Goal: Information Seeking & Learning: Understand process/instructions

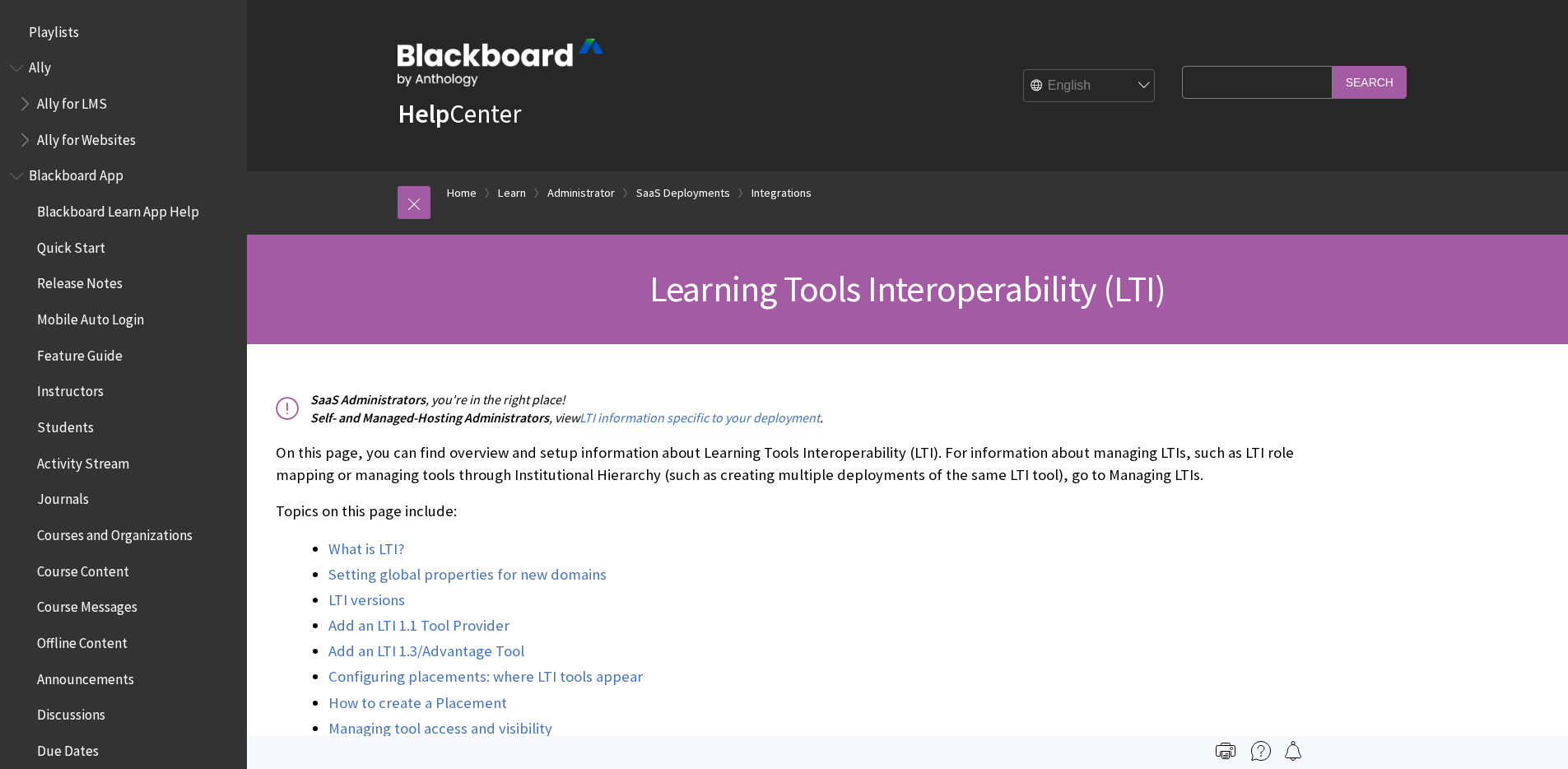
scroll to position [2219, 0]
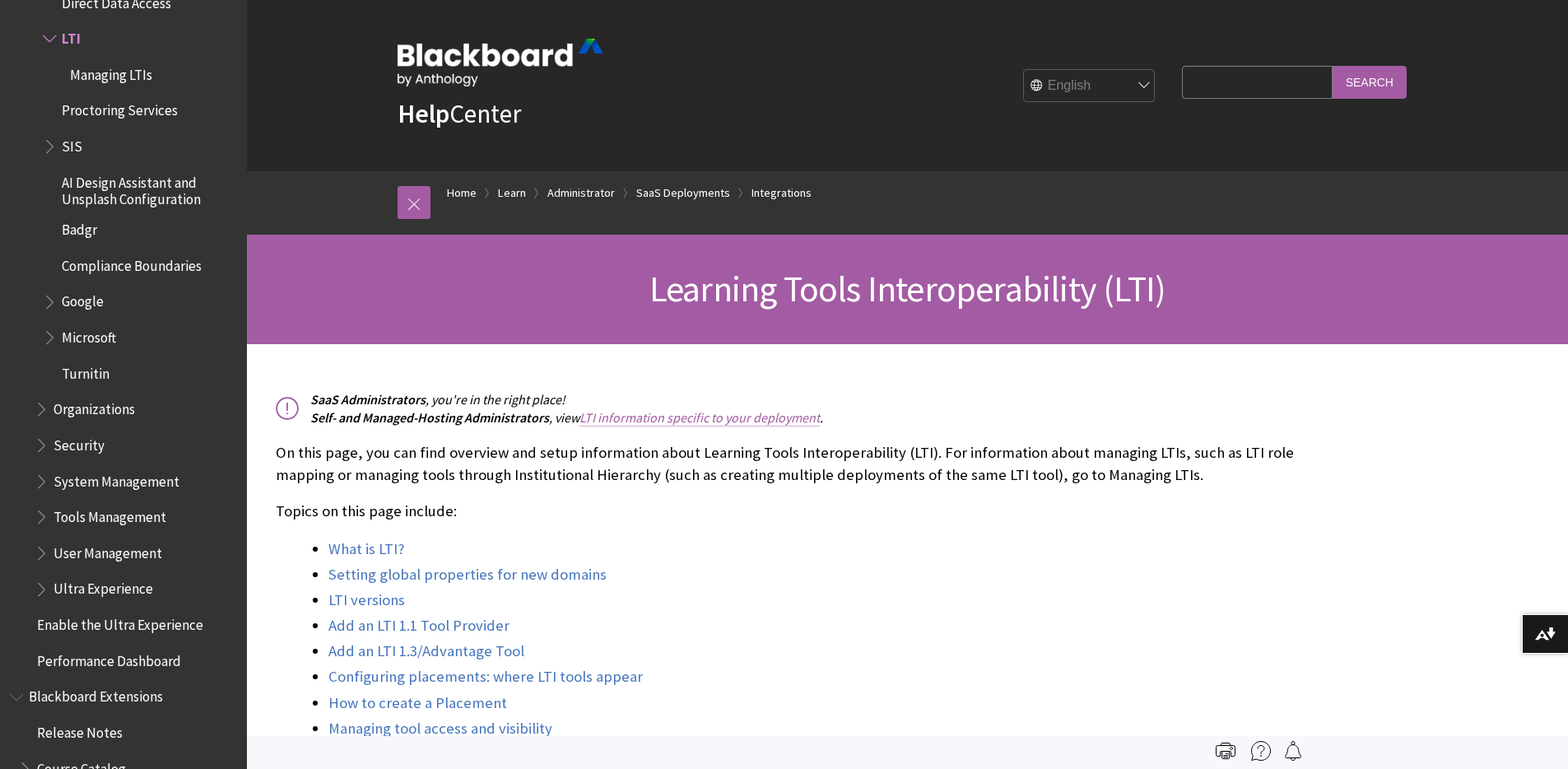
click at [794, 422] on link "LTI information specific to your deployment" at bounding box center [699, 418] width 240 height 18
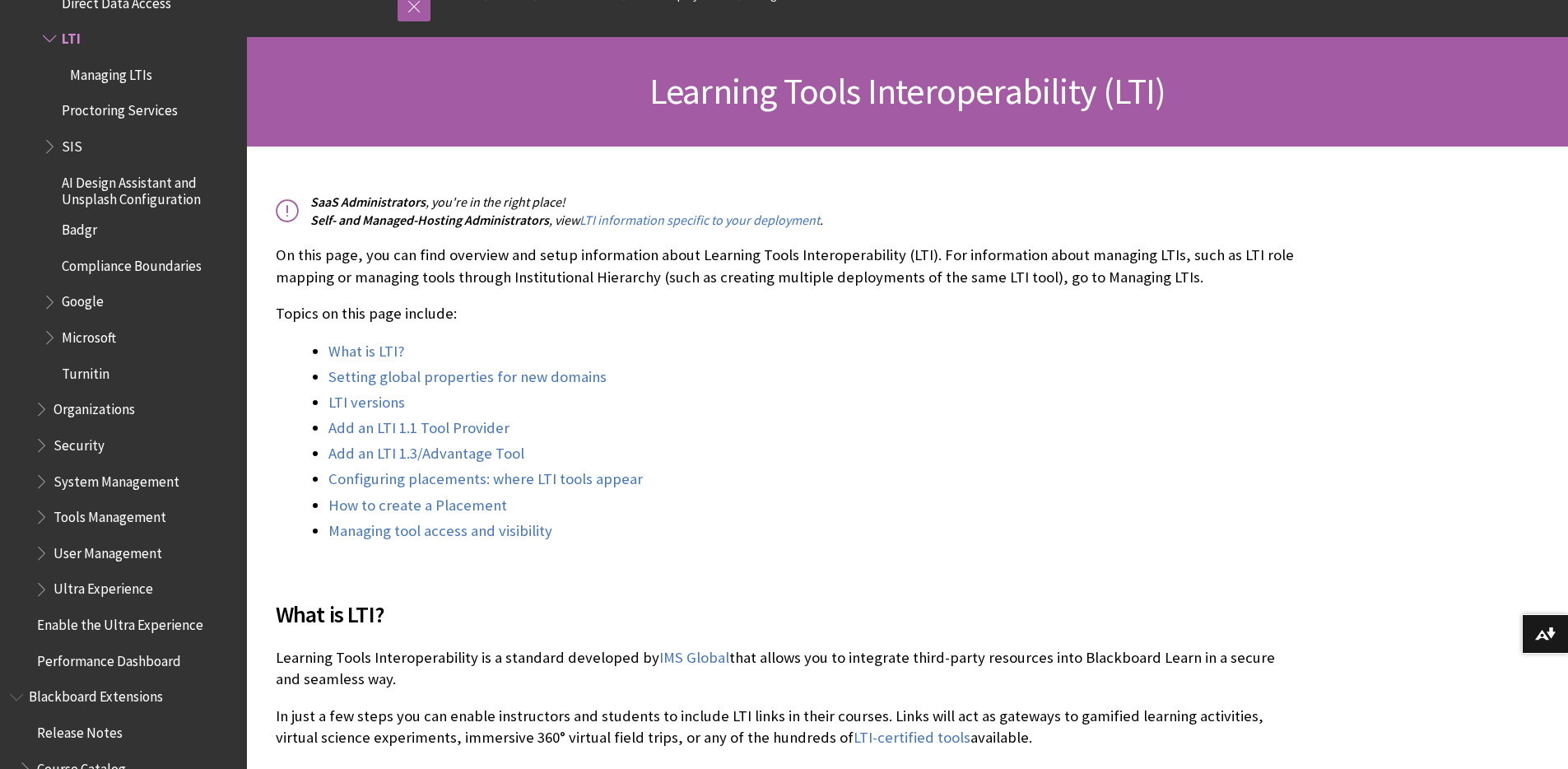
scroll to position [406, 0]
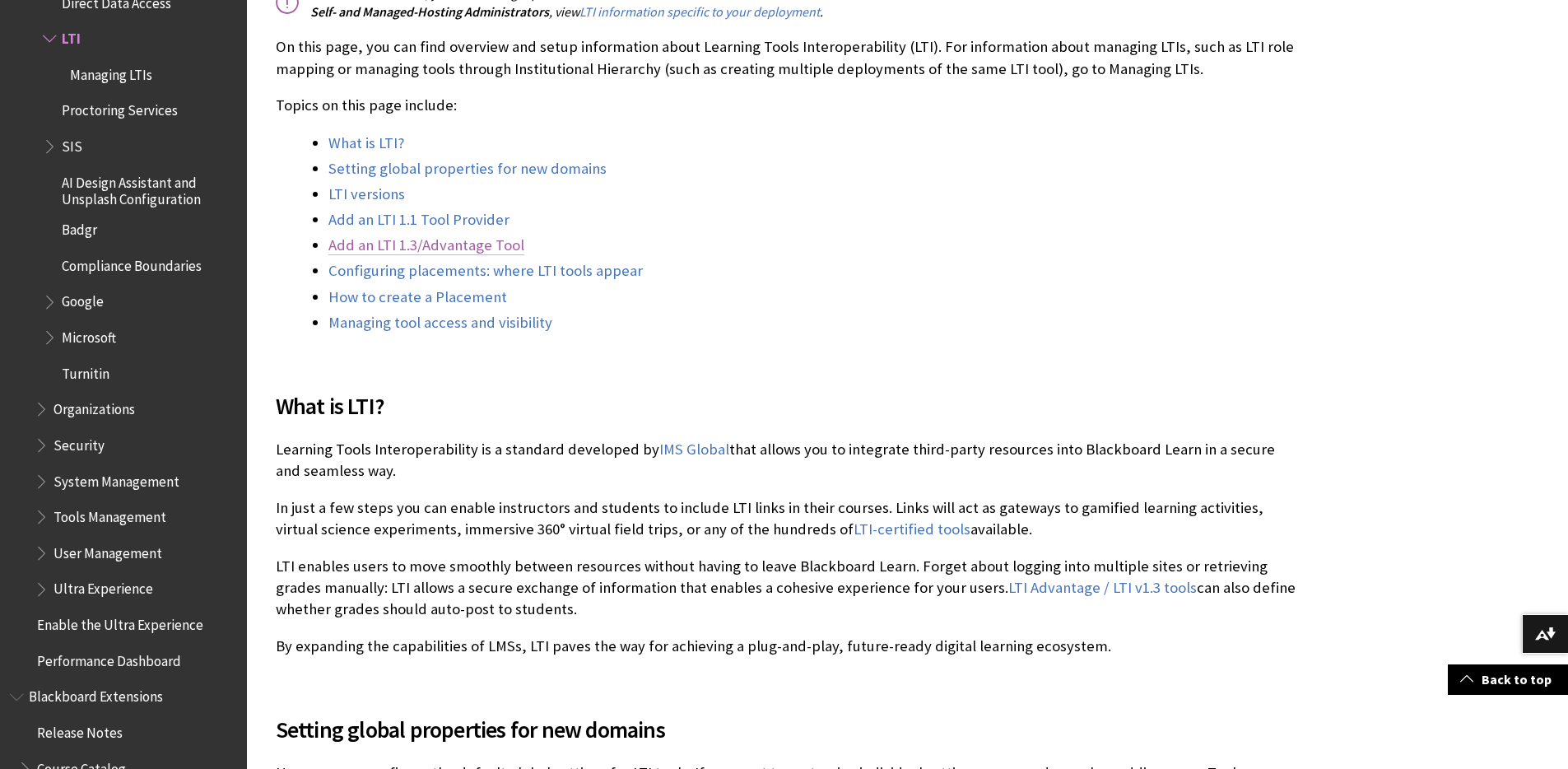
click at [478, 239] on link "Add an LTI 1.3/Advantage Tool" at bounding box center [427, 245] width 196 height 20
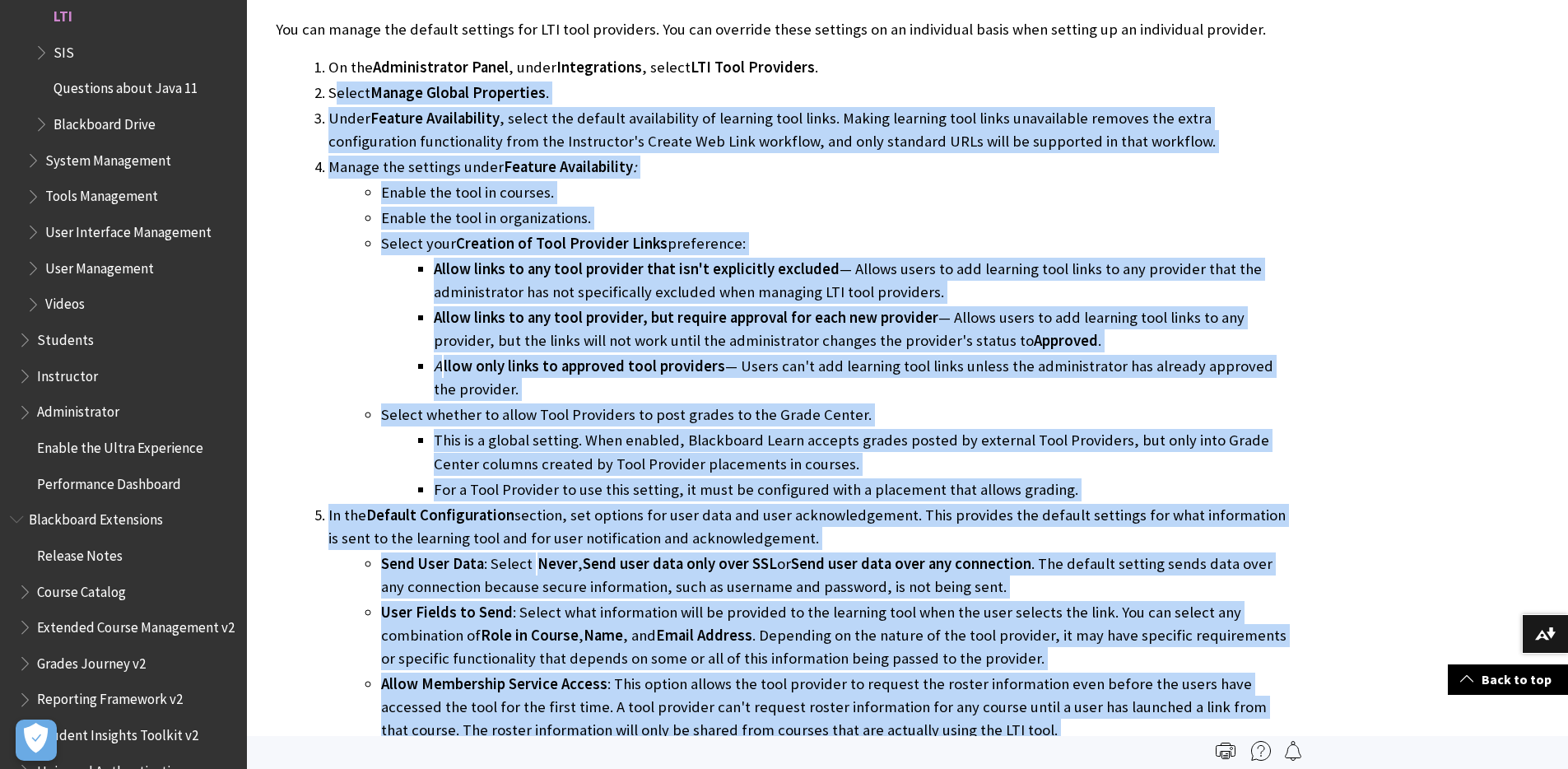
scroll to position [1037, 0]
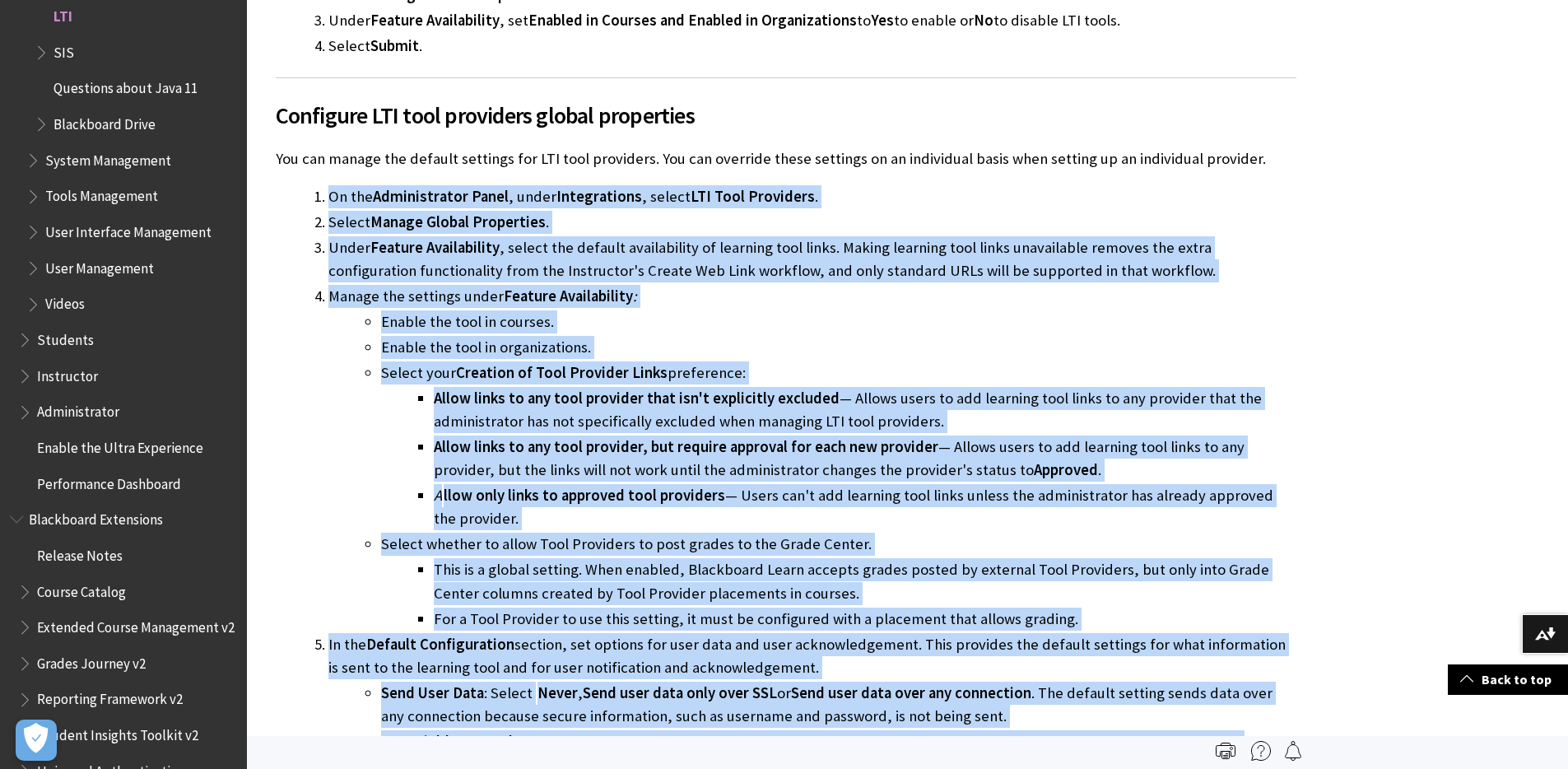
drag, startPoint x: 438, startPoint y: 639, endPoint x: 347, endPoint y: 153, distance: 494.4
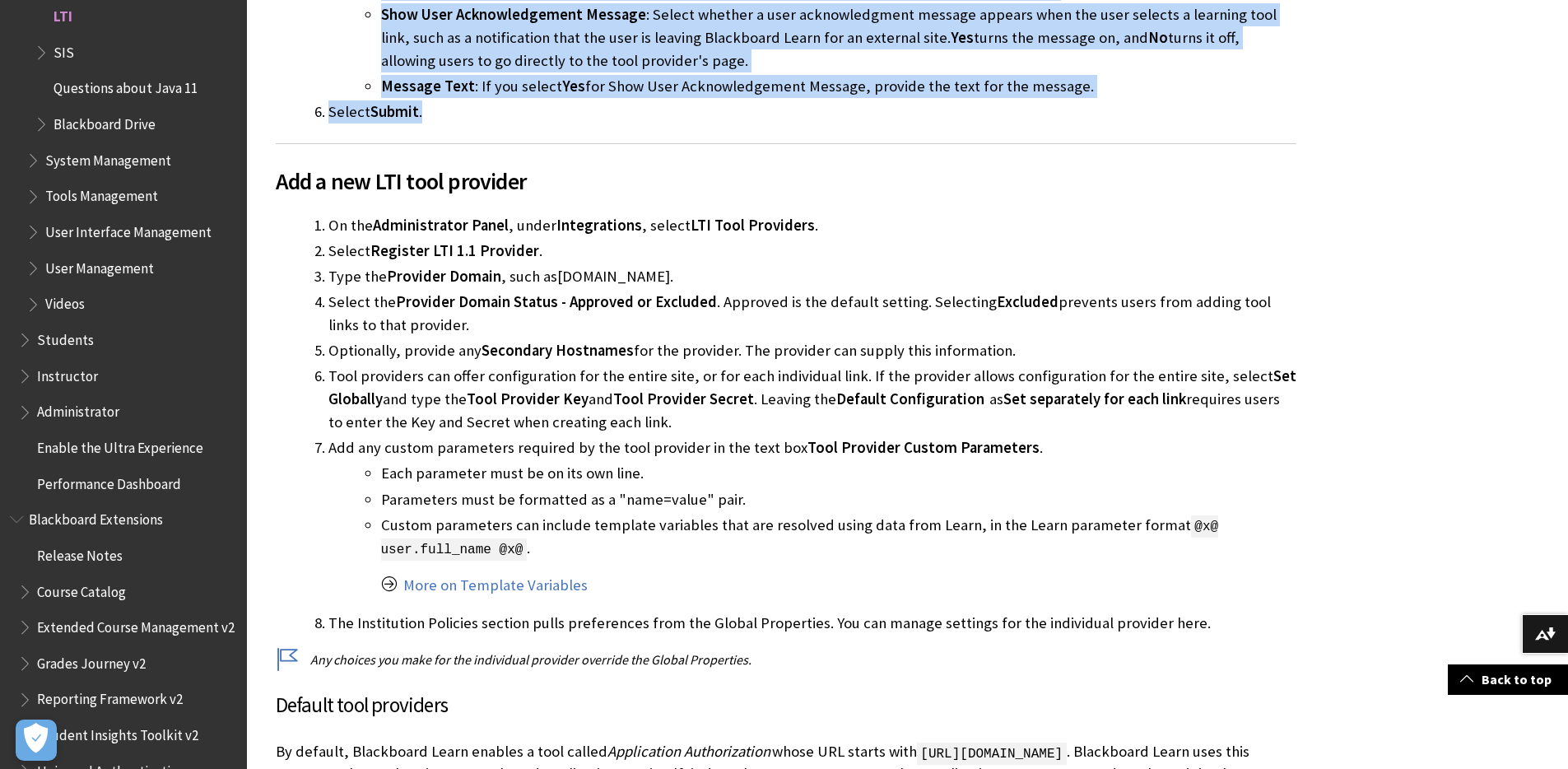
scroll to position [2562, 0]
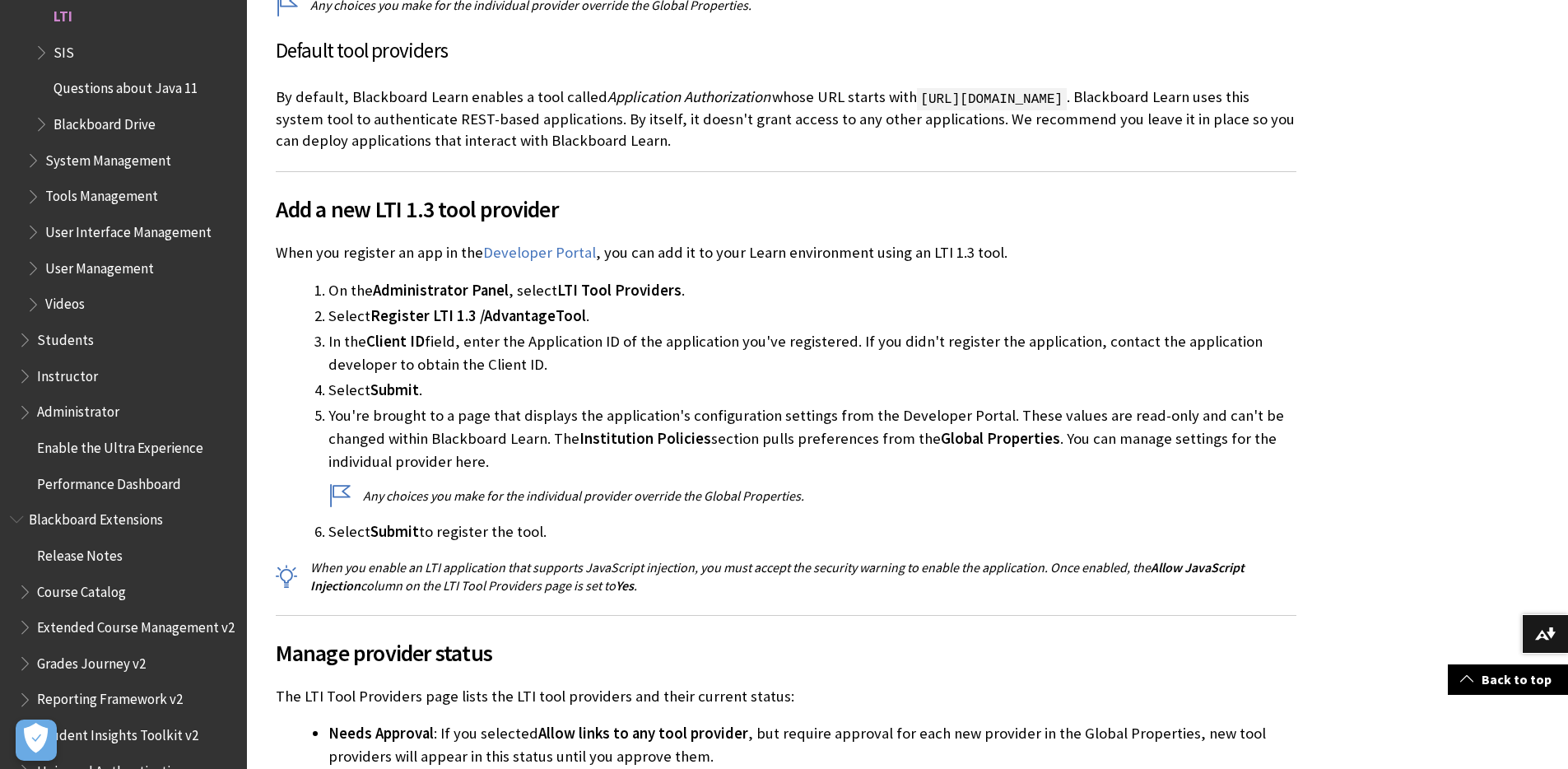
click at [468, 306] on span "Register LTI 1.3 /AdvantageTool" at bounding box center [479, 315] width 216 height 19
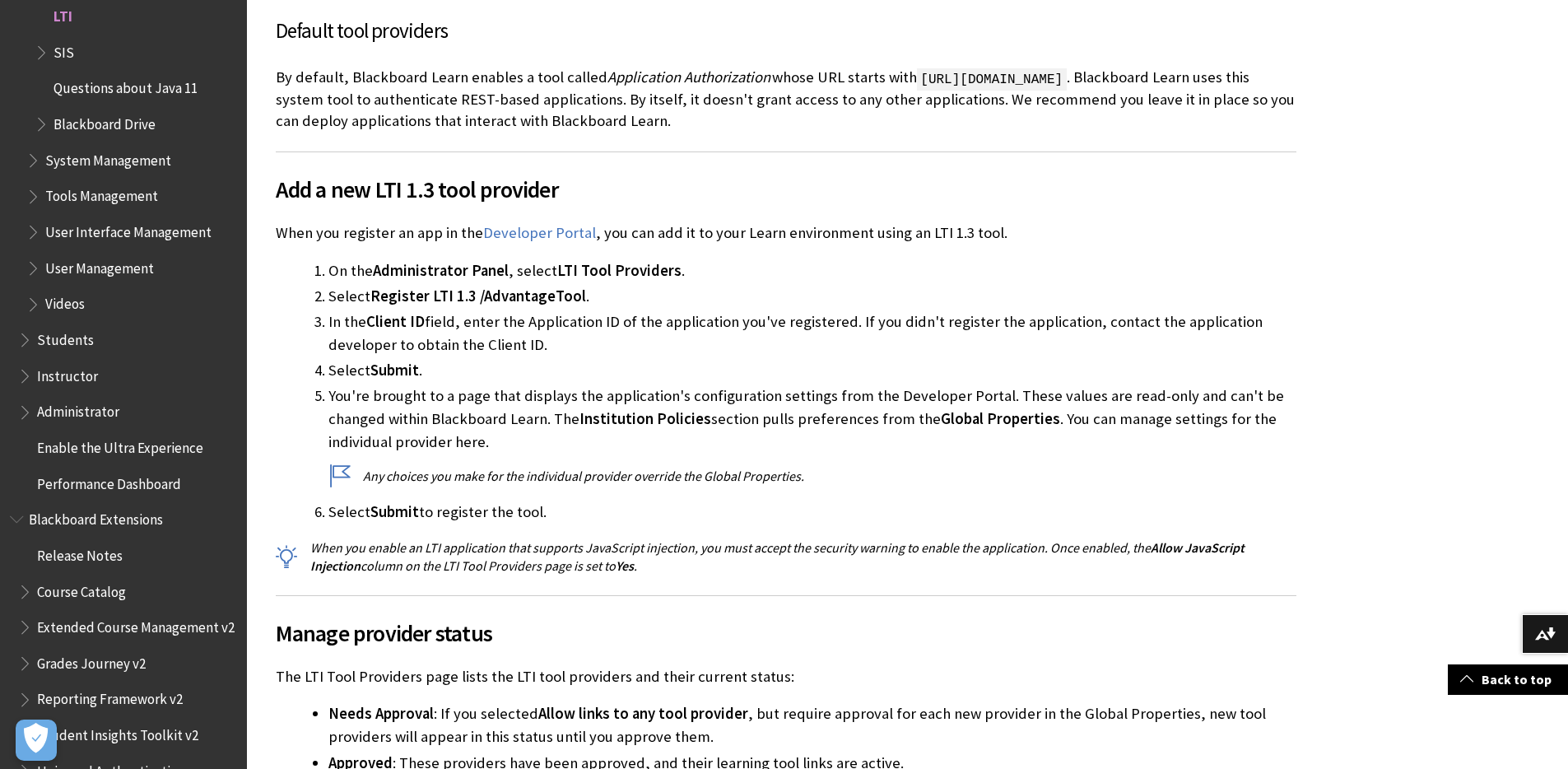
scroll to position [2622, 0]
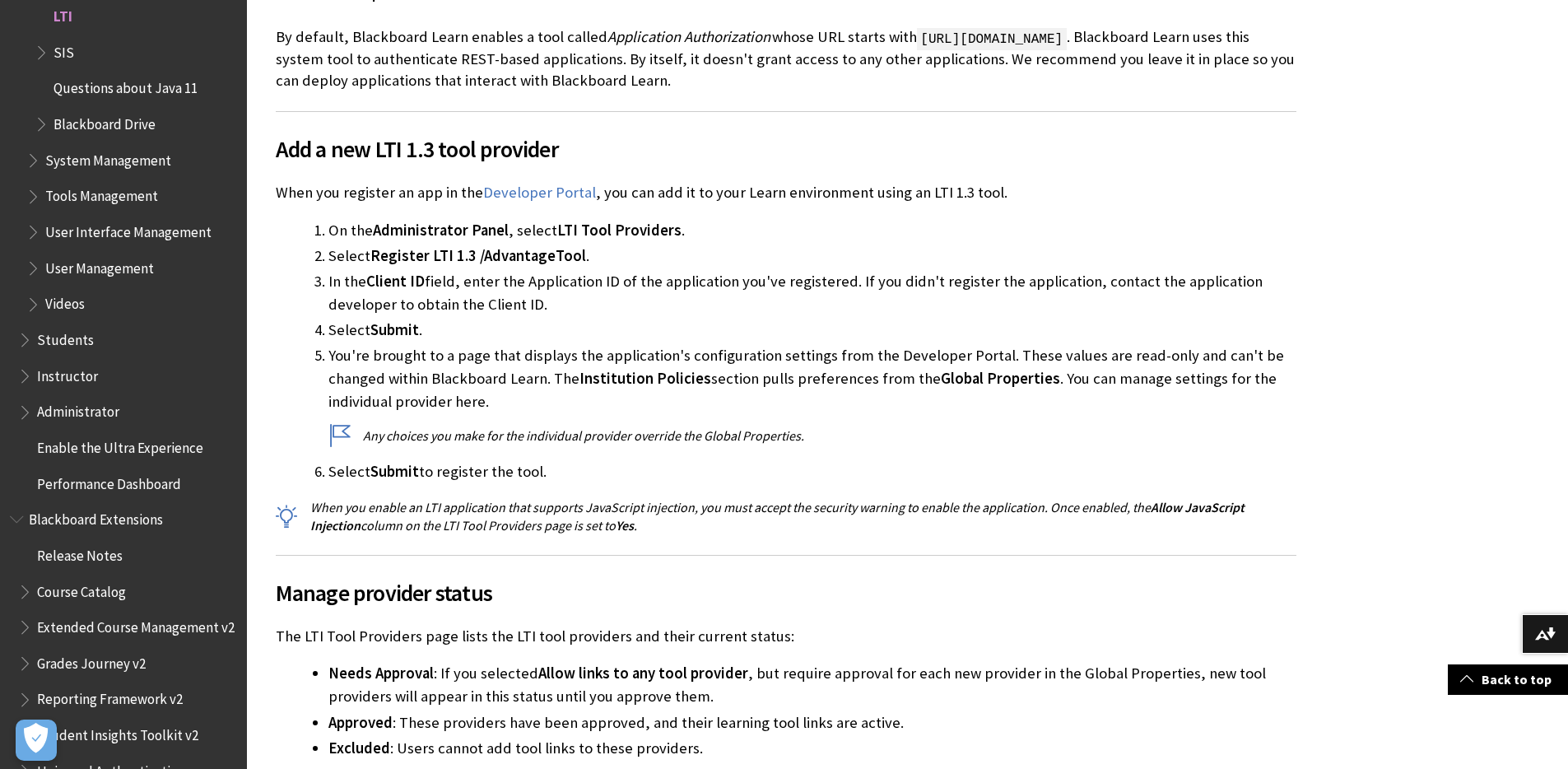
click at [636, 502] on p "When you enable an LTI application that supports JavaScript injection, you must…" at bounding box center [785, 517] width 1021 height 37
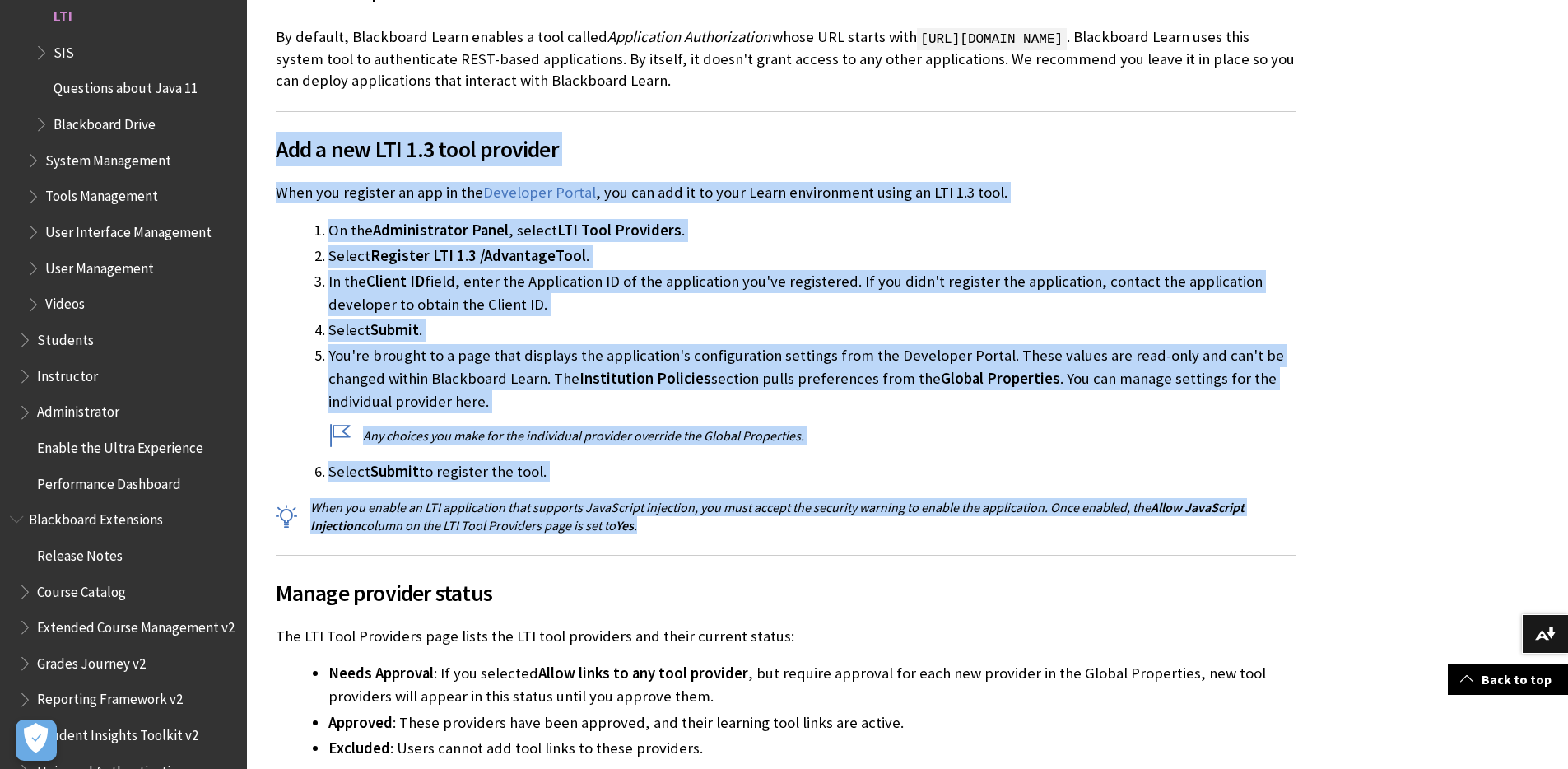
drag, startPoint x: 615, startPoint y: 498, endPoint x: 252, endPoint y: 140, distance: 509.8
copy div "Add a new LTI 1.3 tool provider When you register an app in the Developer Porta…"
click at [776, 151] on div "LTI 2.0 is supported on Blackboard Learn Q4 2017 and later. LTI 1.0 is supporte…" at bounding box center [785, 206] width 1021 height 4875
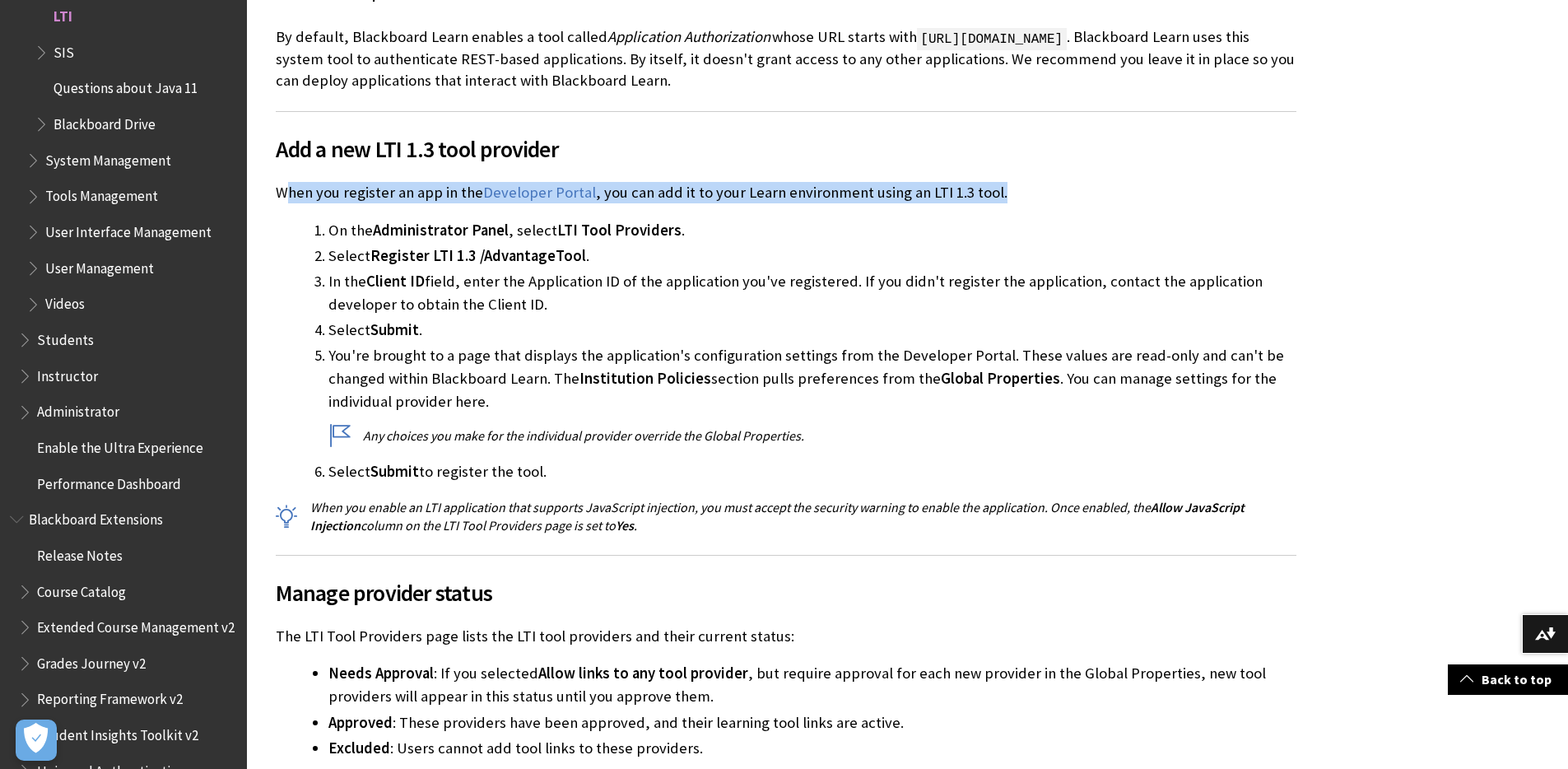
drag, startPoint x: 289, startPoint y: 175, endPoint x: 1064, endPoint y: 173, distance: 775.0
click at [1064, 181] on p "When you register an app in the Developer Portal , you can add it to your Learn…" at bounding box center [785, 192] width 1021 height 22
